Goal: Book appointment/travel/reservation

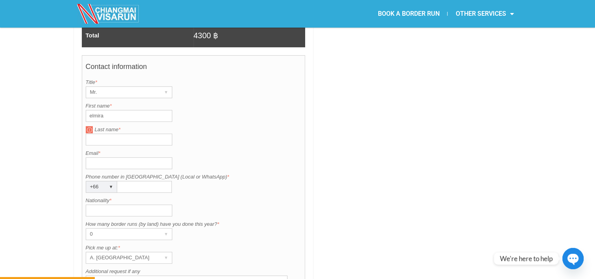
scroll to position [591, 0]
click at [114, 110] on input "elmira" at bounding box center [129, 116] width 87 height 12
type input "e"
type input "Adam"
click at [96, 133] on input "Last name *" at bounding box center [129, 139] width 87 height 12
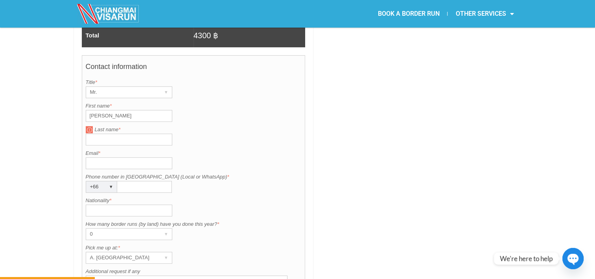
click at [96, 133] on input "Last name *" at bounding box center [129, 139] width 87 height 12
type input "Nicholas"
click at [101, 157] on input "Email *" at bounding box center [129, 163] width 87 height 12
type input "adam@potentfungi.com"
click at [128, 181] on input "Phone number in Thailand (Local or WhatsApp) *" at bounding box center [144, 187] width 55 height 12
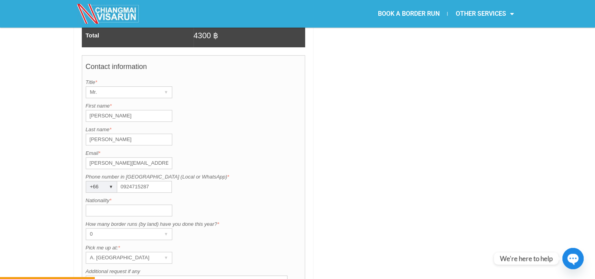
type input "0924715287"
click at [131, 204] on input "Nationality *" at bounding box center [129, 210] width 87 height 12
type input "British"
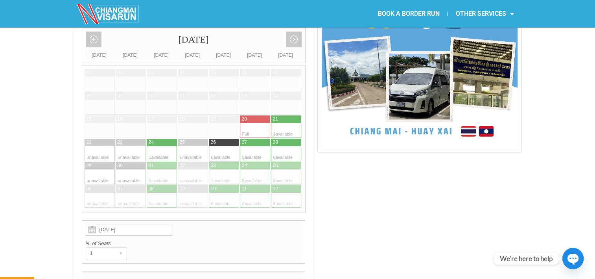
scroll to position [214, 0]
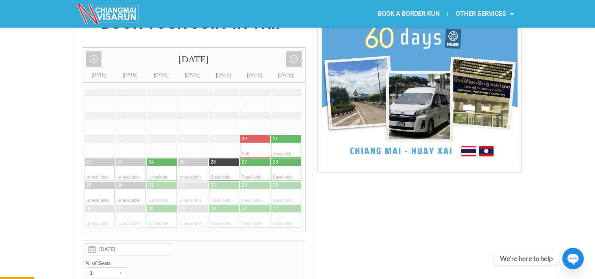
type textarea "Meet the group at Chiang Khong border"
click at [168, 158] on div at bounding box center [169, 161] width 15 height 7
type input "24 September 2025"
radio input "true"
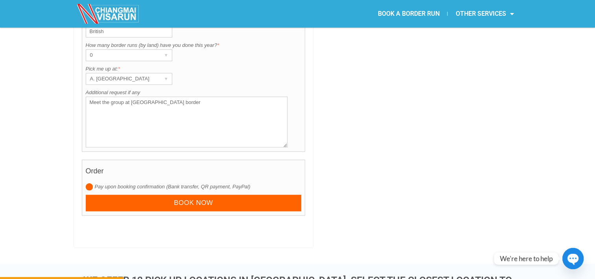
scroll to position [775, 0]
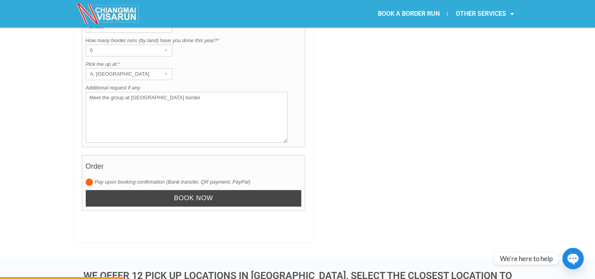
click at [211, 190] on input "Book now" at bounding box center [194, 198] width 216 height 17
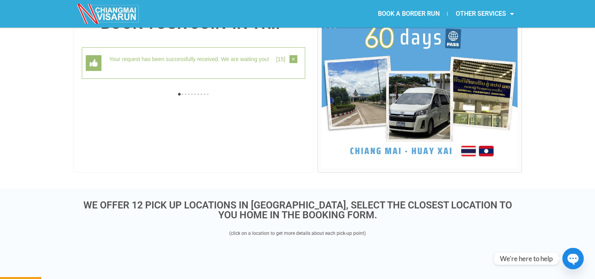
scroll to position [203, 0]
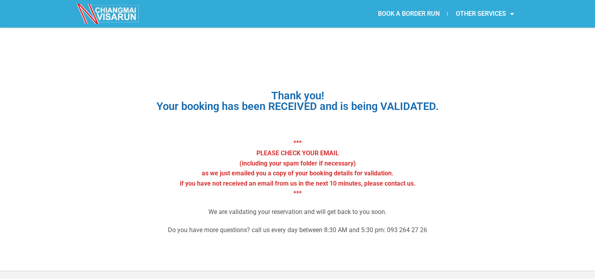
click at [419, 14] on link "BOOK A BORDER RUN" at bounding box center [409, 14] width 78 height 18
